Goal: Task Accomplishment & Management: Manage account settings

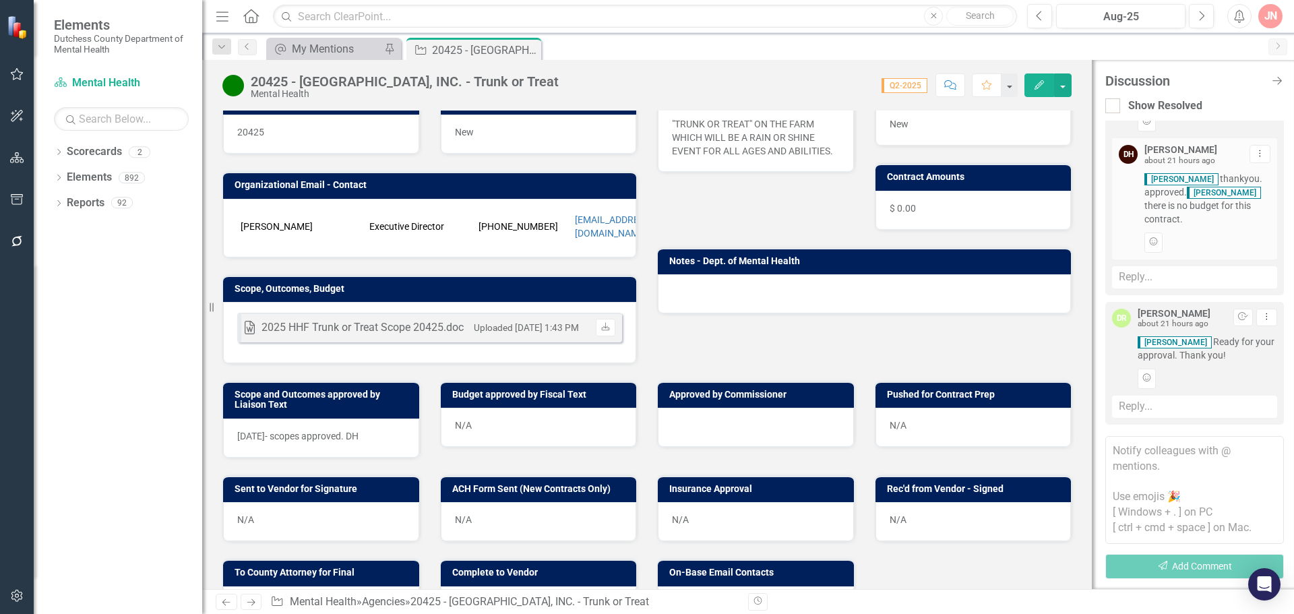
scroll to position [207, 0]
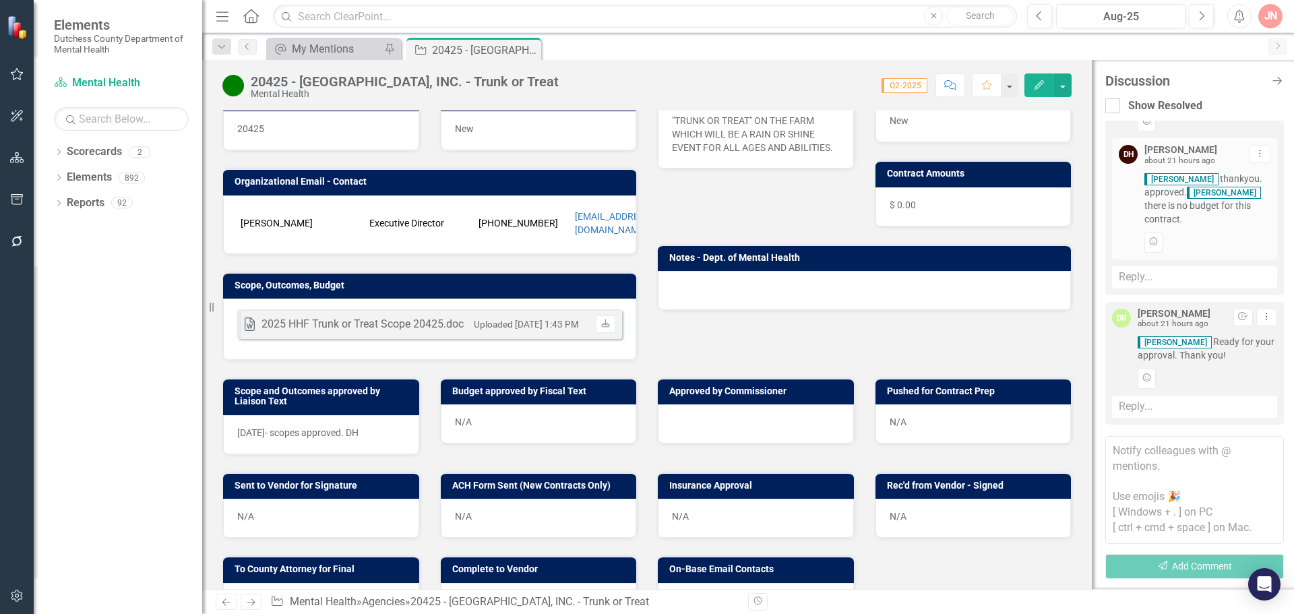
click at [391, 321] on div "2025 HHF Trunk or Treat Scope 20425.doc" at bounding box center [362, 324] width 202 height 15
click at [603, 323] on icon at bounding box center [605, 323] width 8 height 8
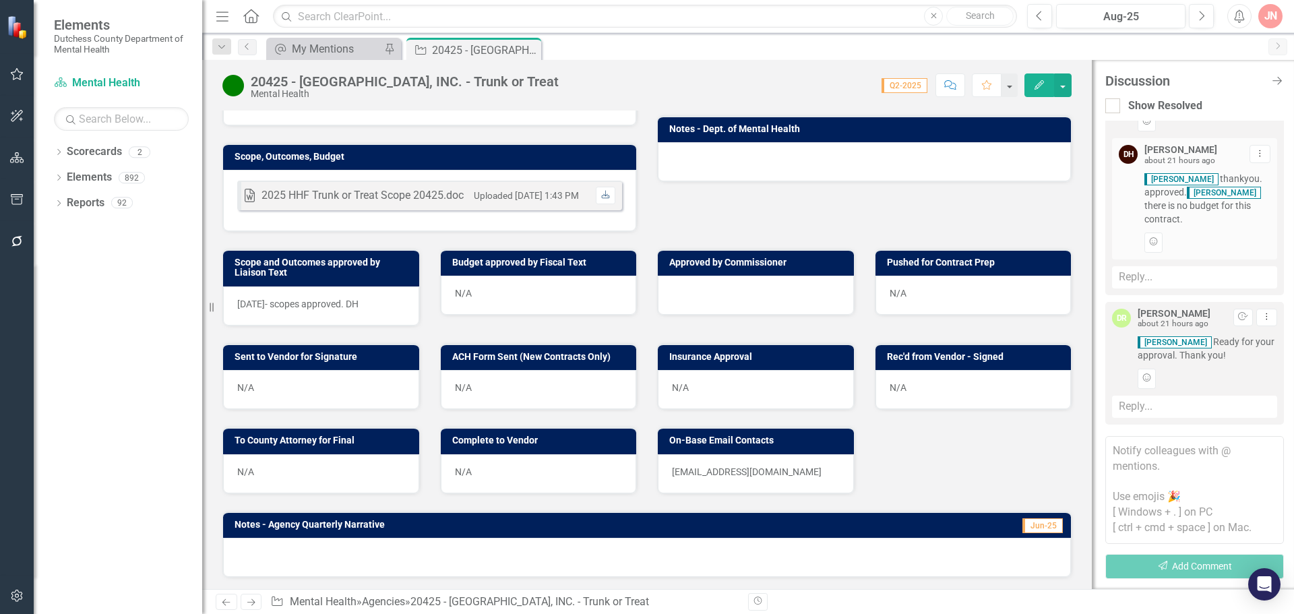
scroll to position [308, 0]
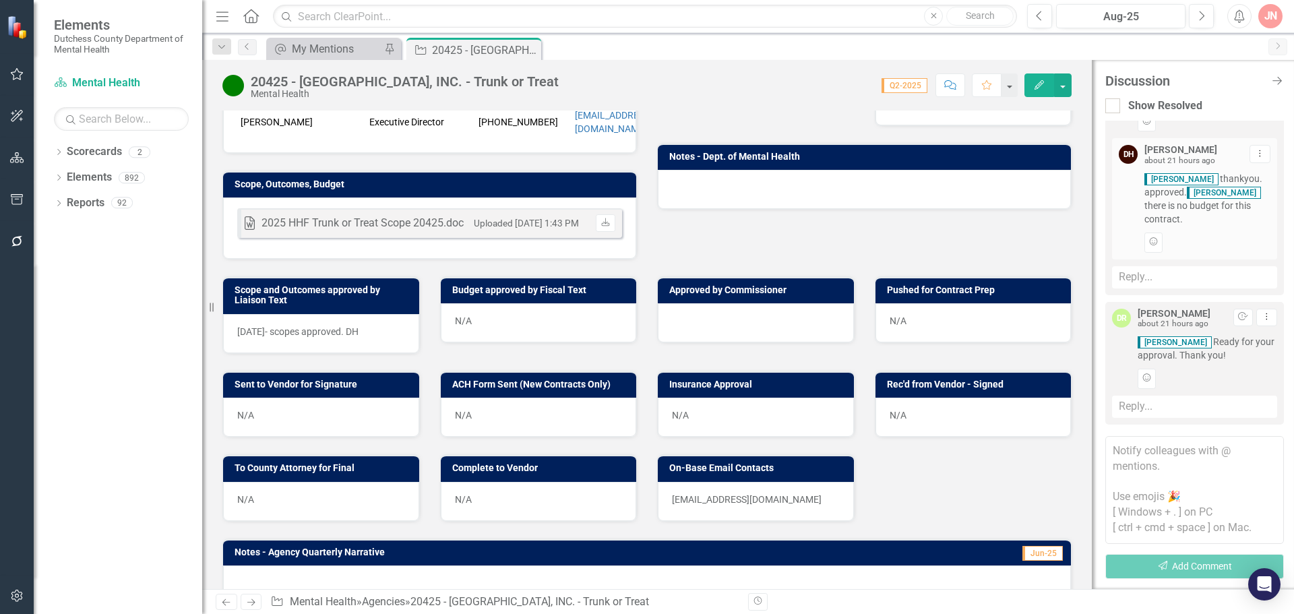
click at [711, 318] on div at bounding box center [756, 322] width 196 height 39
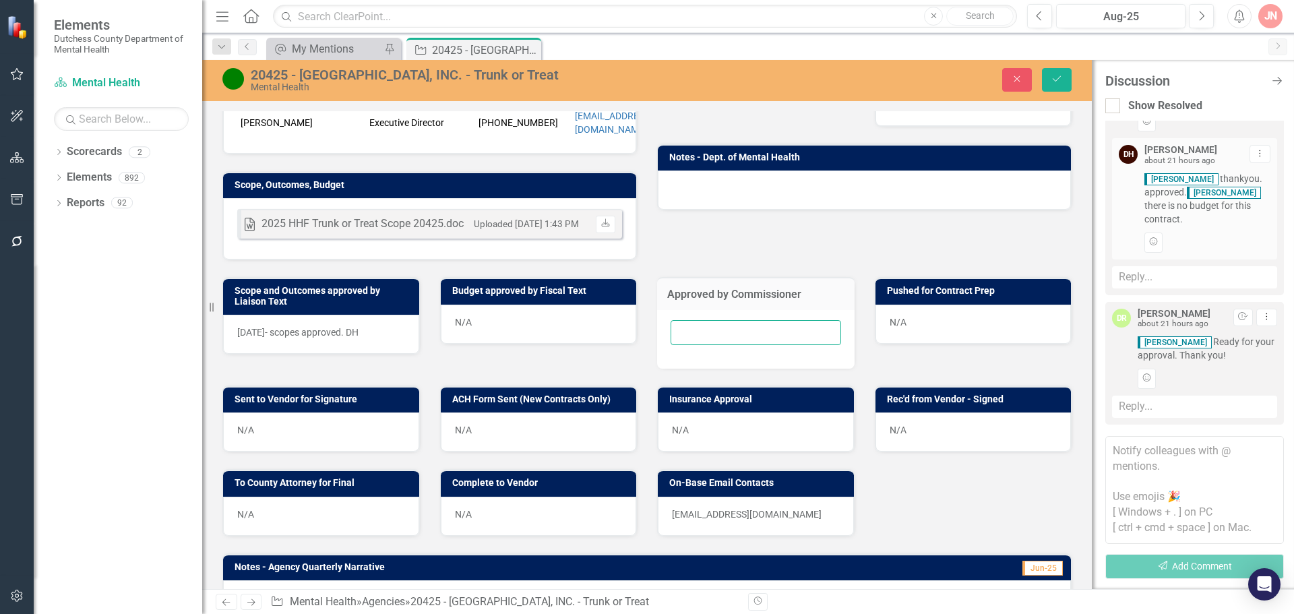
click at [711, 327] on input "text" at bounding box center [755, 332] width 170 height 25
type input "[DATE]"
click at [1063, 81] on button "Save" at bounding box center [1057, 80] width 30 height 24
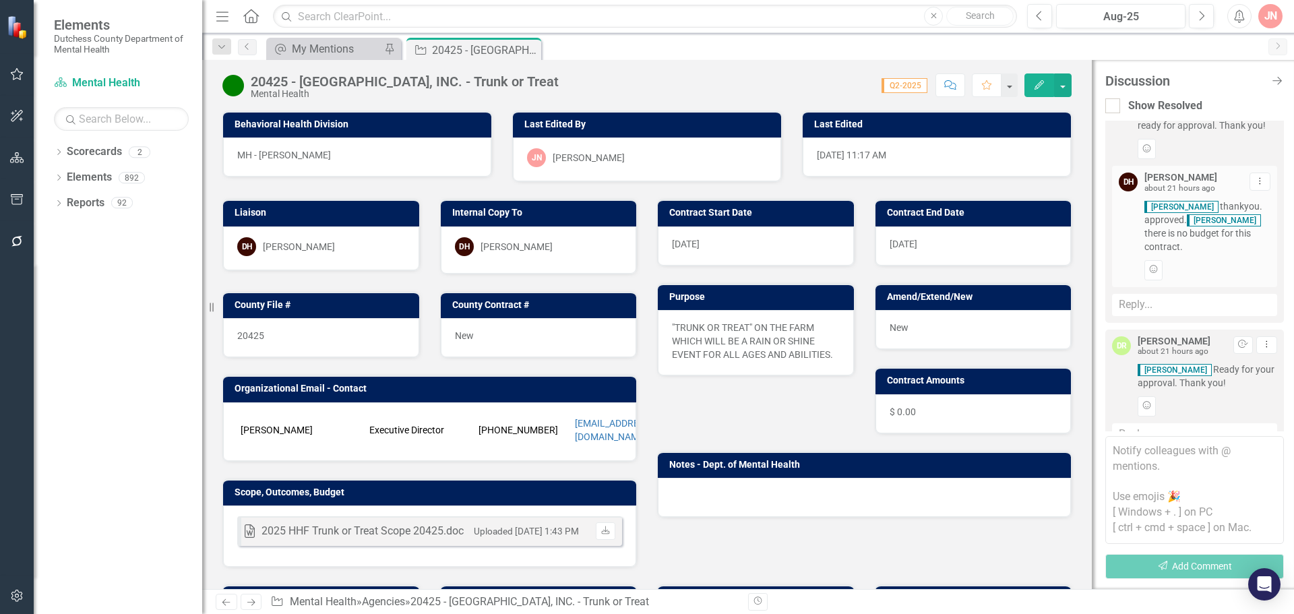
scroll to position [76, 0]
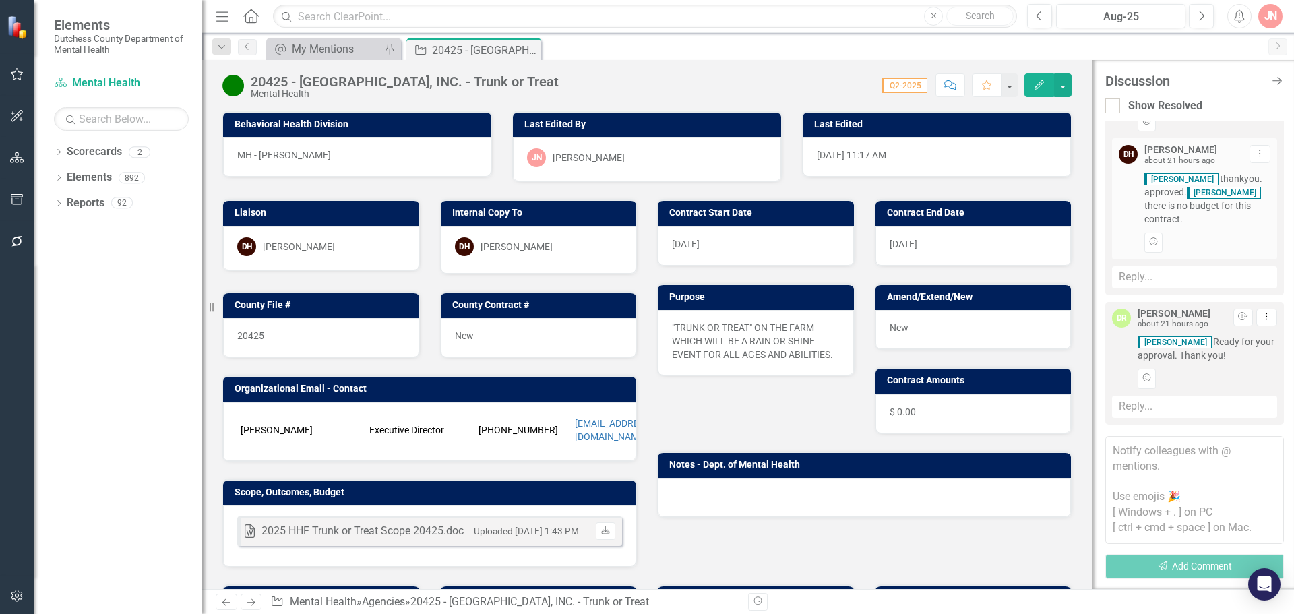
click at [1159, 404] on div "Reply..." at bounding box center [1194, 407] width 165 height 22
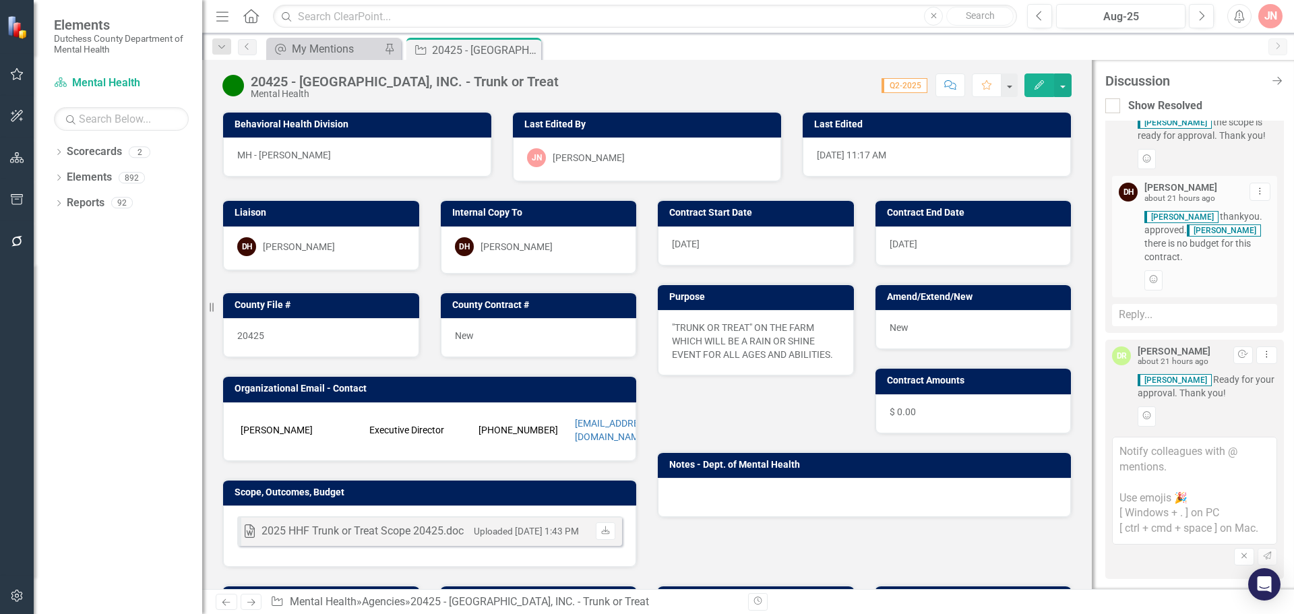
click at [1140, 462] on textarea at bounding box center [1194, 491] width 165 height 108
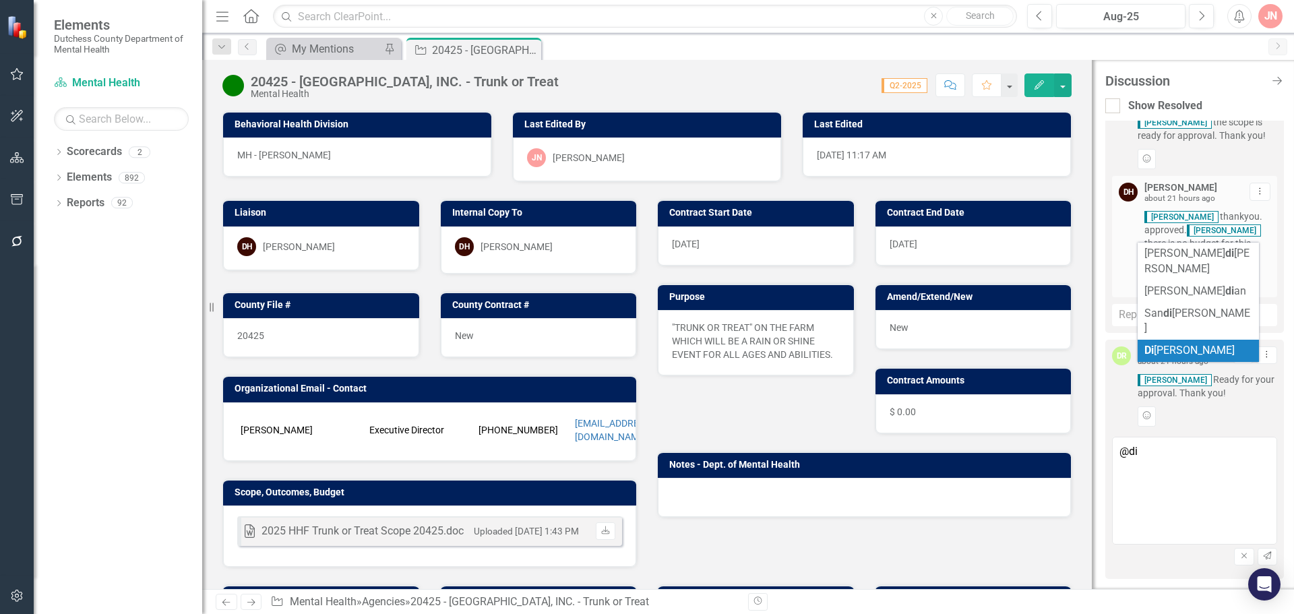
click at [1179, 344] on span "[PERSON_NAME]" at bounding box center [1189, 350] width 90 height 13
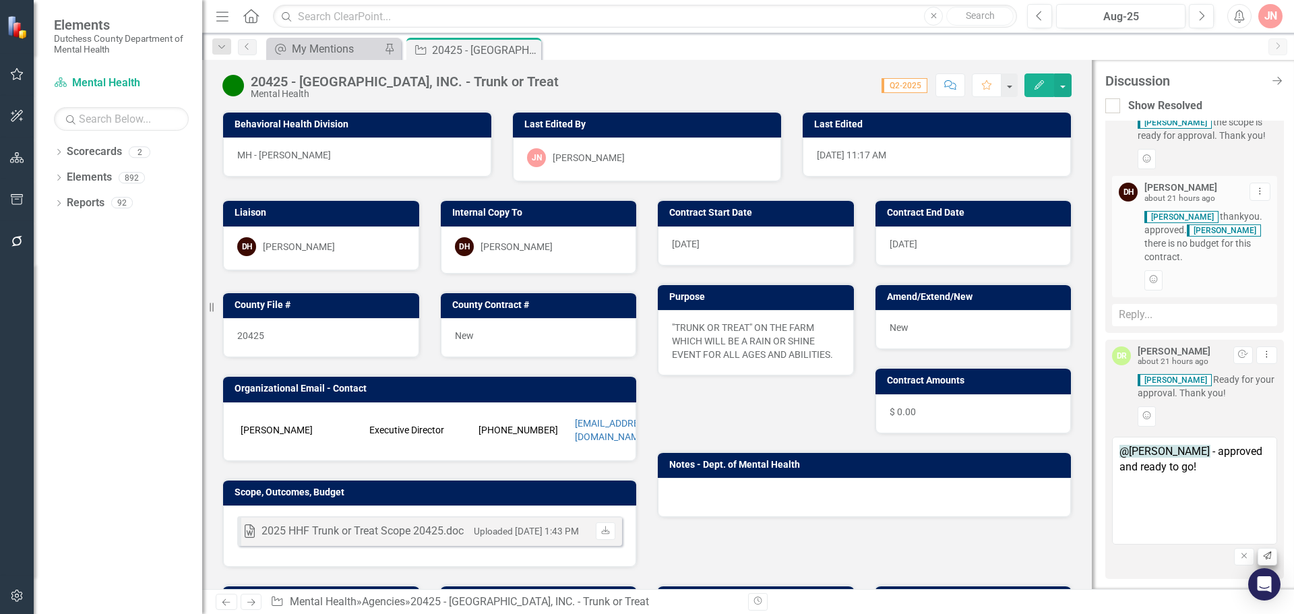
type textarea "@[PERSON_NAME] - approved and ready to go!"
click at [1262, 559] on icon "Send" at bounding box center [1267, 556] width 10 height 8
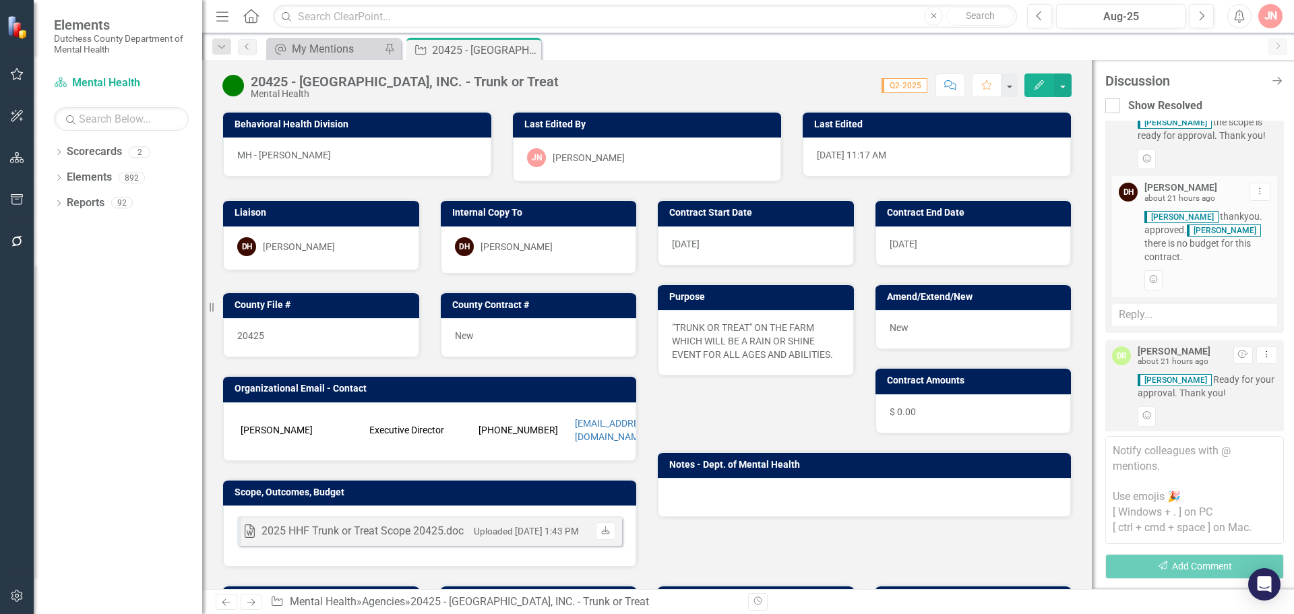
scroll to position [177, 0]
